Goal: Task Accomplishment & Management: Manage account settings

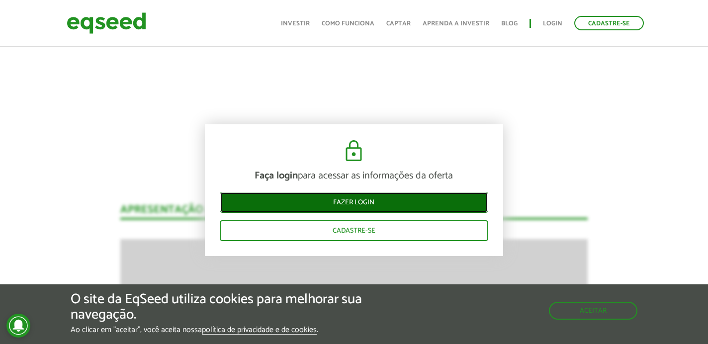
click at [367, 199] on link "Fazer login" at bounding box center [354, 202] width 268 height 21
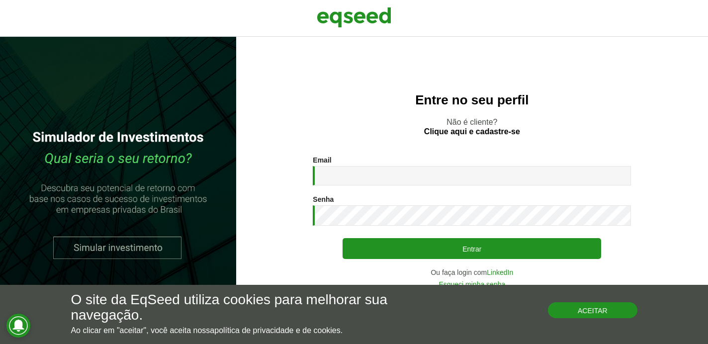
click at [597, 310] on button "Aceitar" at bounding box center [592, 310] width 89 height 16
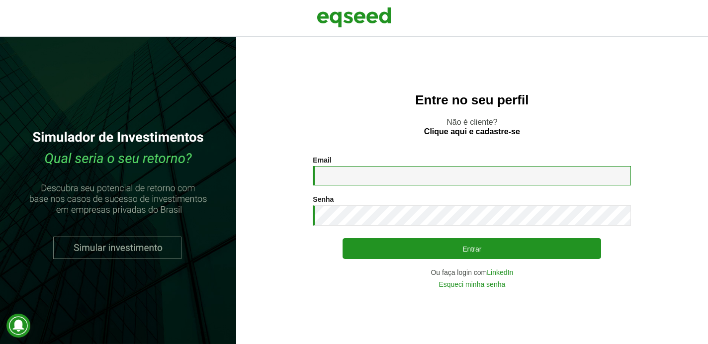
click at [356, 173] on input "Email *" at bounding box center [472, 175] width 318 height 19
type input "**********"
